Goal: Task Accomplishment & Management: Use online tool/utility

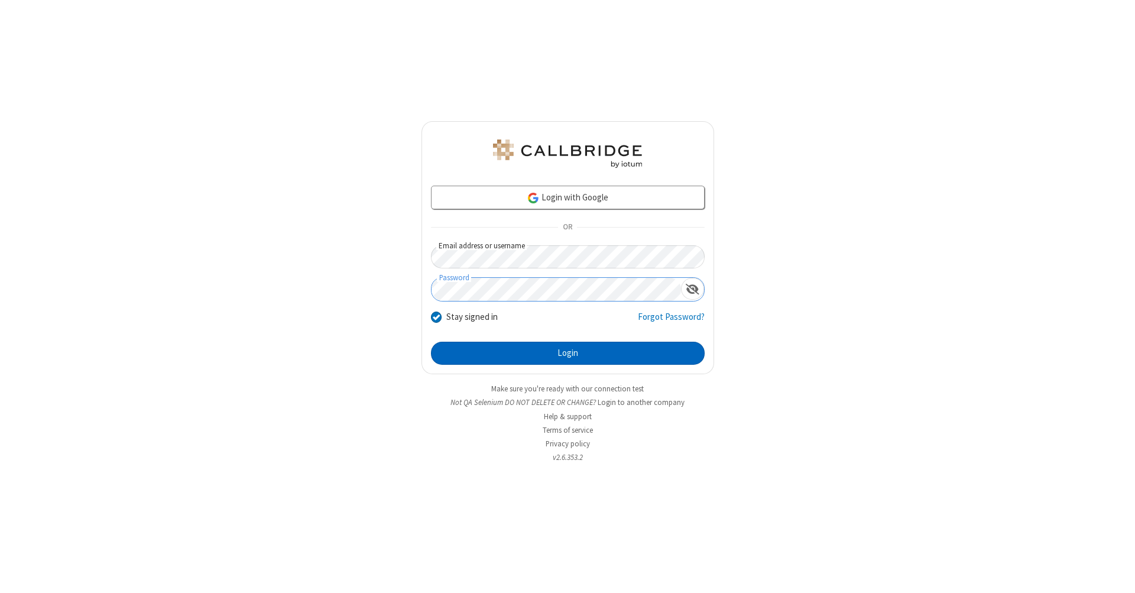
click at [568, 354] on button "Login" at bounding box center [568, 354] width 274 height 24
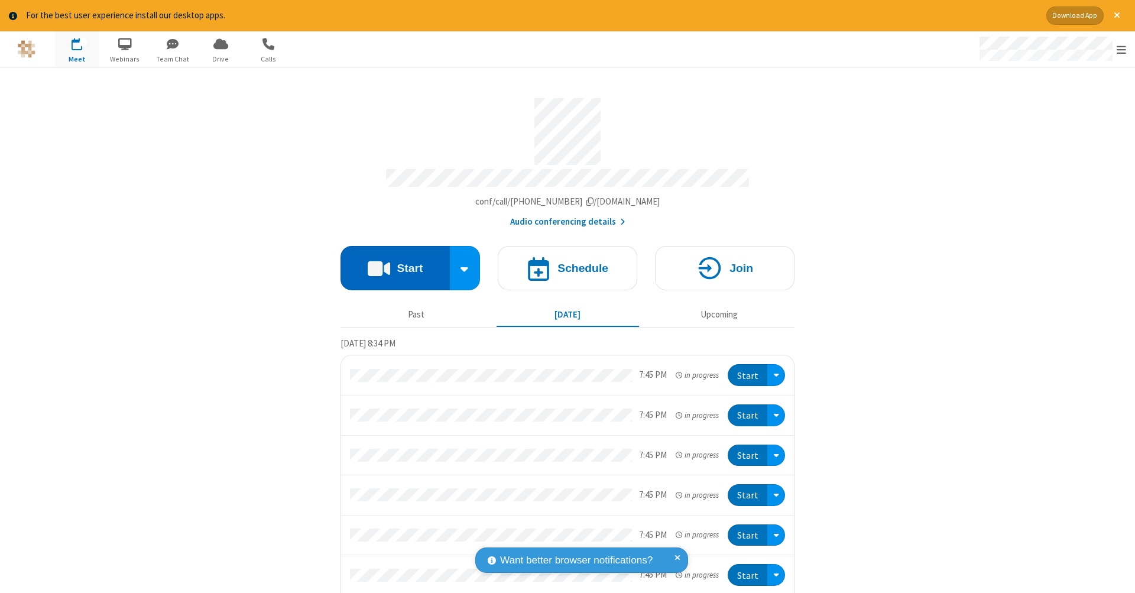
click at [390, 262] on button "Start" at bounding box center [395, 268] width 109 height 44
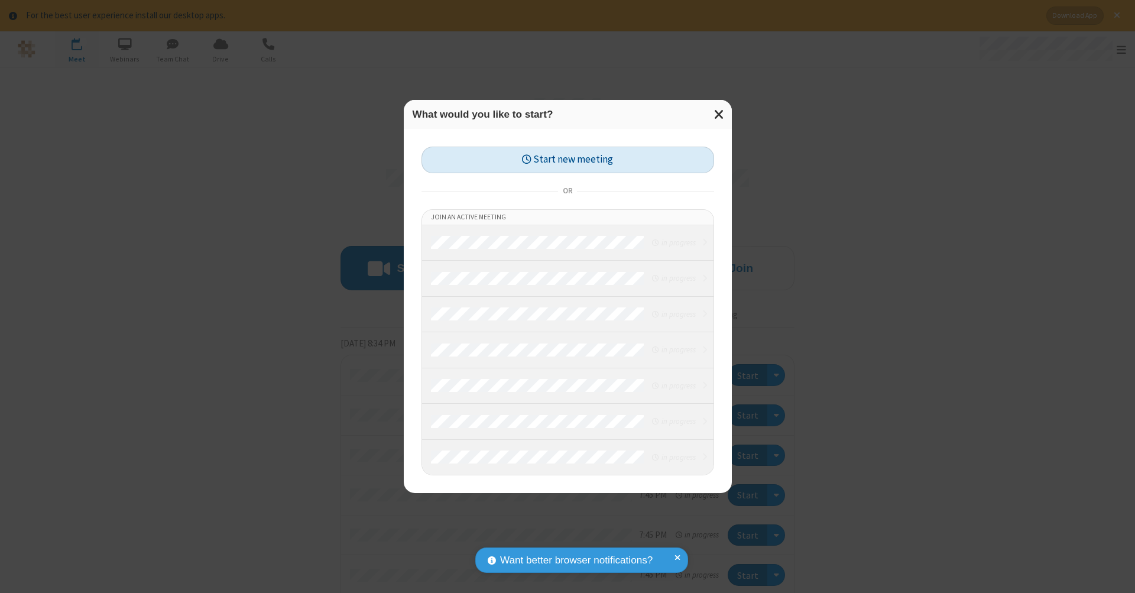
click at [568, 160] on button "Start new meeting" at bounding box center [567, 160] width 293 height 27
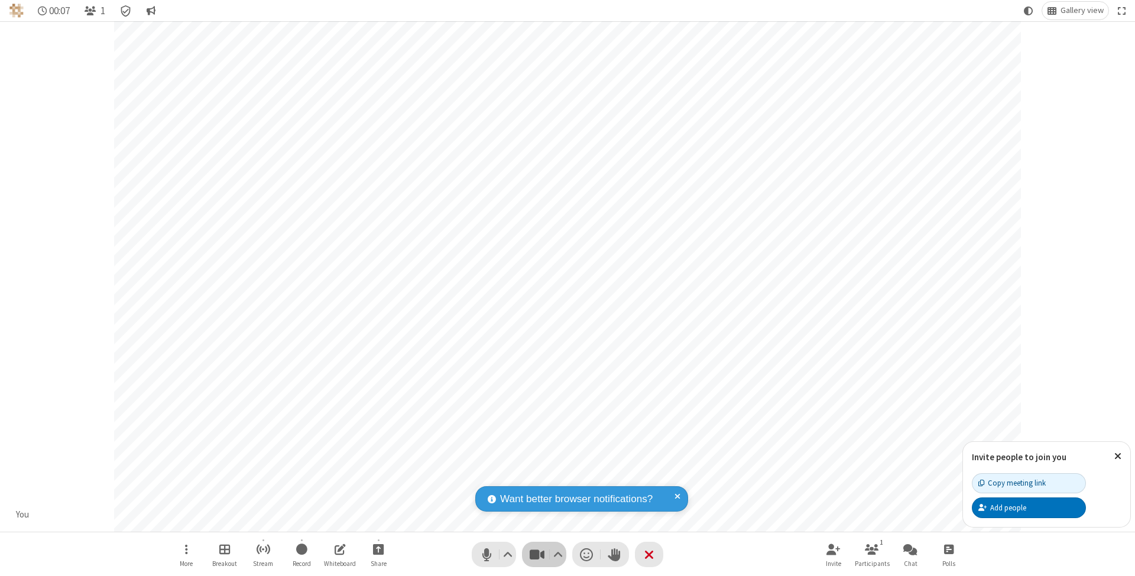
click at [537, 555] on span "Stop video (⌘+Shift+V)" at bounding box center [537, 554] width 18 height 17
click at [537, 555] on span "Start video (⌘+Shift+V)" at bounding box center [537, 554] width 18 height 17
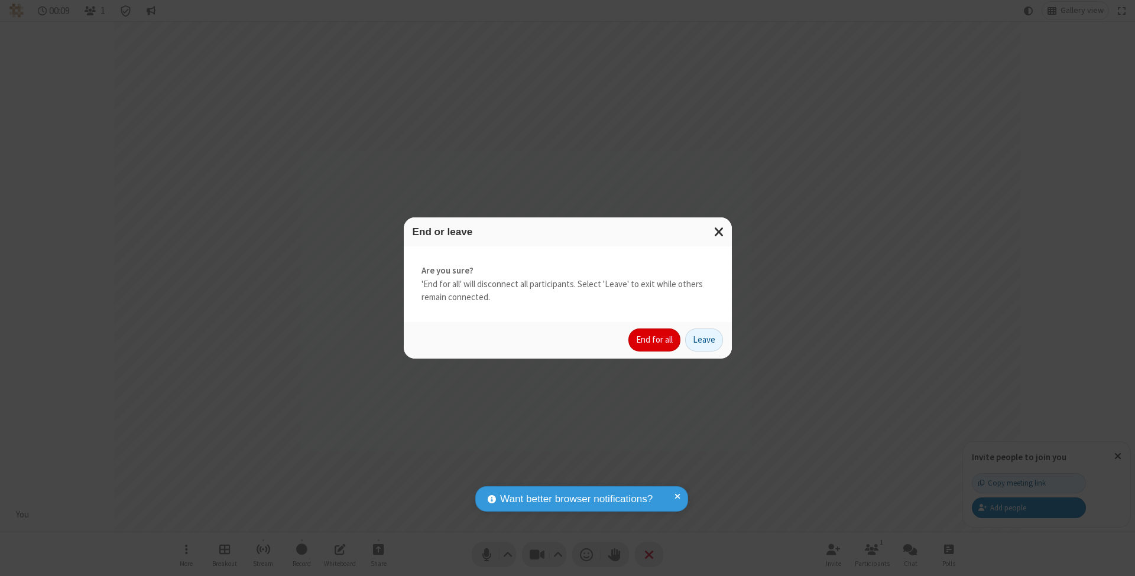
click at [655, 339] on button "End for all" at bounding box center [654, 341] width 52 height 24
